Goal: Information Seeking & Learning: Learn about a topic

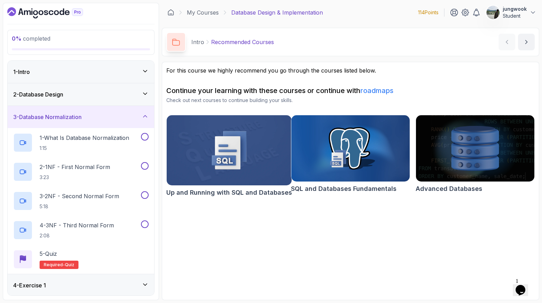
click at [116, 90] on div "2 - Database Design" at bounding box center [80, 94] width 135 height 8
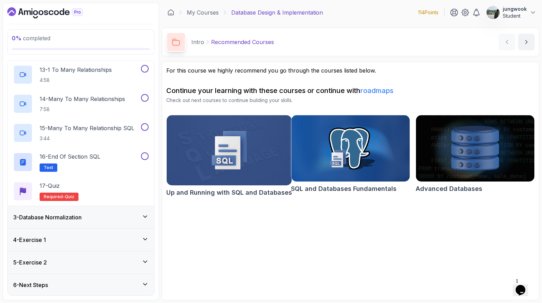
scroll to position [396, 0]
click at [73, 219] on h3 "3 - Database Normalization" at bounding box center [47, 216] width 68 height 8
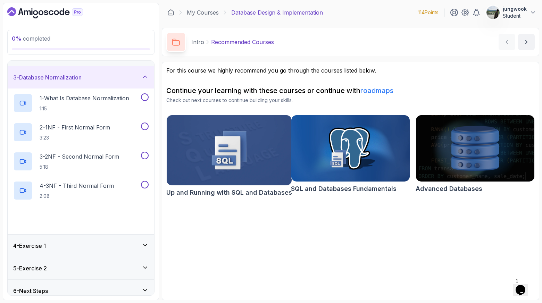
scroll to position [46, 0]
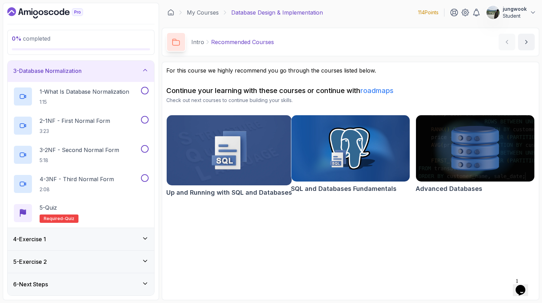
click at [60, 242] on div "4 - Exercise 1" at bounding box center [80, 239] width 135 height 8
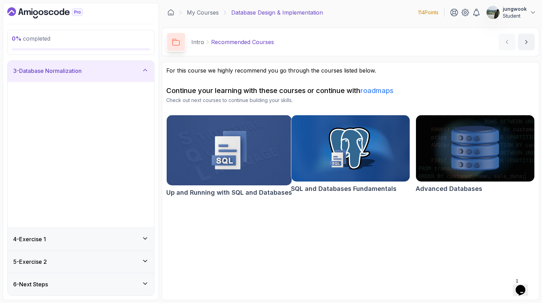
scroll to position [0, 0]
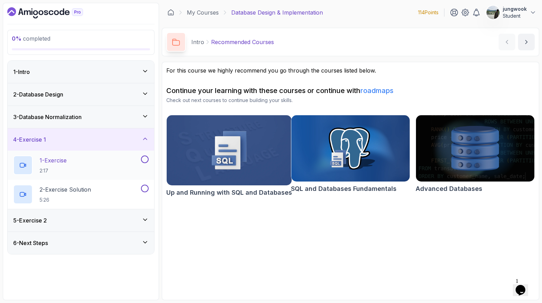
click at [82, 170] on div "1 - Exercise 2:17" at bounding box center [76, 164] width 126 height 19
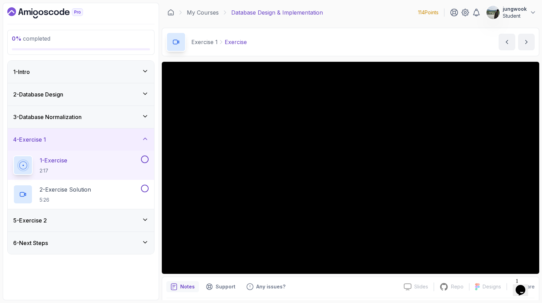
click at [69, 218] on div "5 - Exercise 2" at bounding box center [80, 220] width 135 height 8
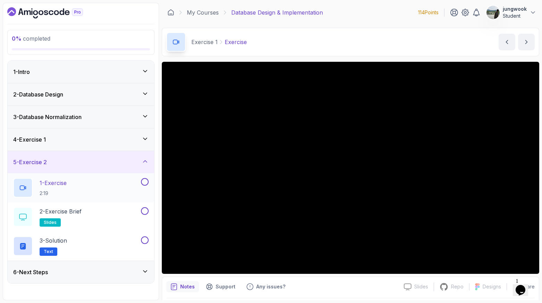
click at [81, 189] on div "1 - Exercise 2:19" at bounding box center [76, 187] width 126 height 19
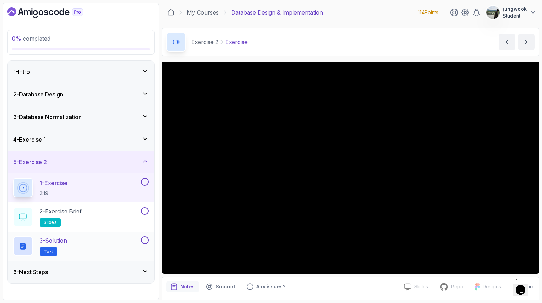
click at [62, 238] on p "3 - Solution" at bounding box center [53, 240] width 27 height 8
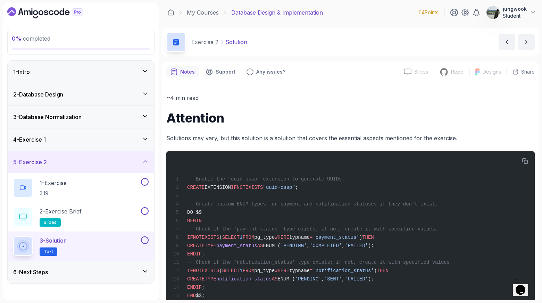
click at [60, 112] on div "3 - Database Normalization" at bounding box center [81, 117] width 146 height 22
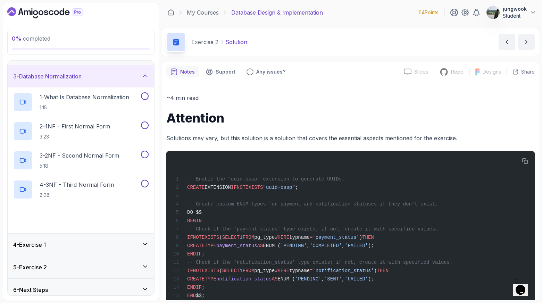
scroll to position [46, 0]
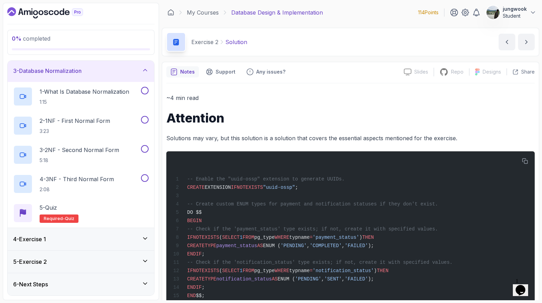
click at [62, 279] on div "6 - Next Steps" at bounding box center [81, 284] width 146 height 22
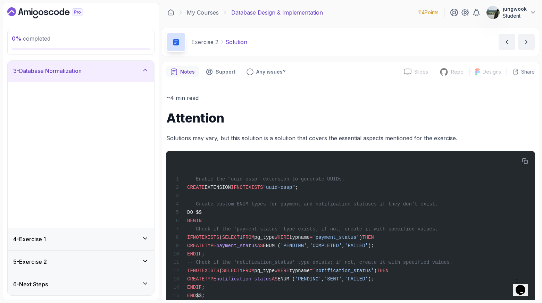
scroll to position [0, 0]
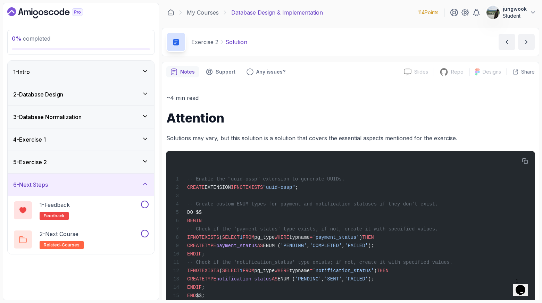
click at [86, 101] on div "2 - Database Design" at bounding box center [81, 94] width 146 height 22
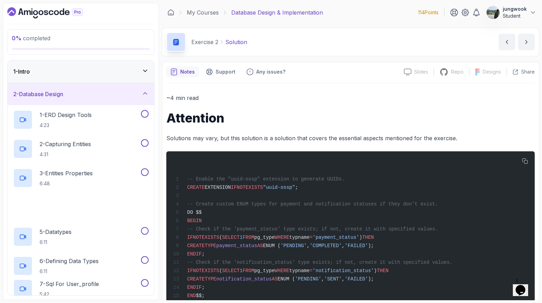
click at [95, 76] on div "1 - Intro" at bounding box center [81, 71] width 146 height 22
